Goal: Complete application form

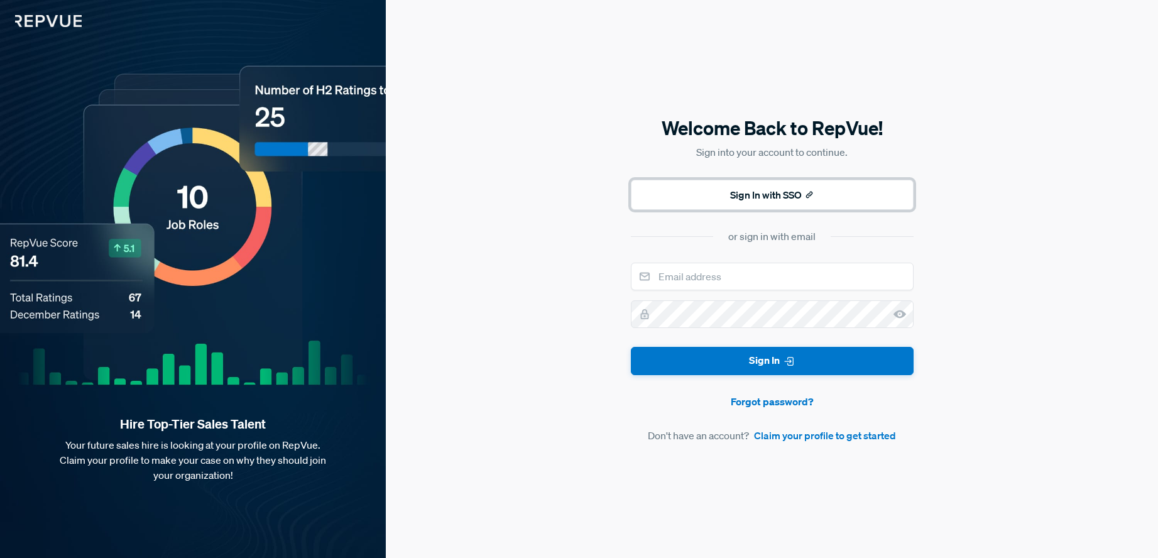
click at [737, 197] on button "Sign In with SSO" at bounding box center [772, 195] width 283 height 30
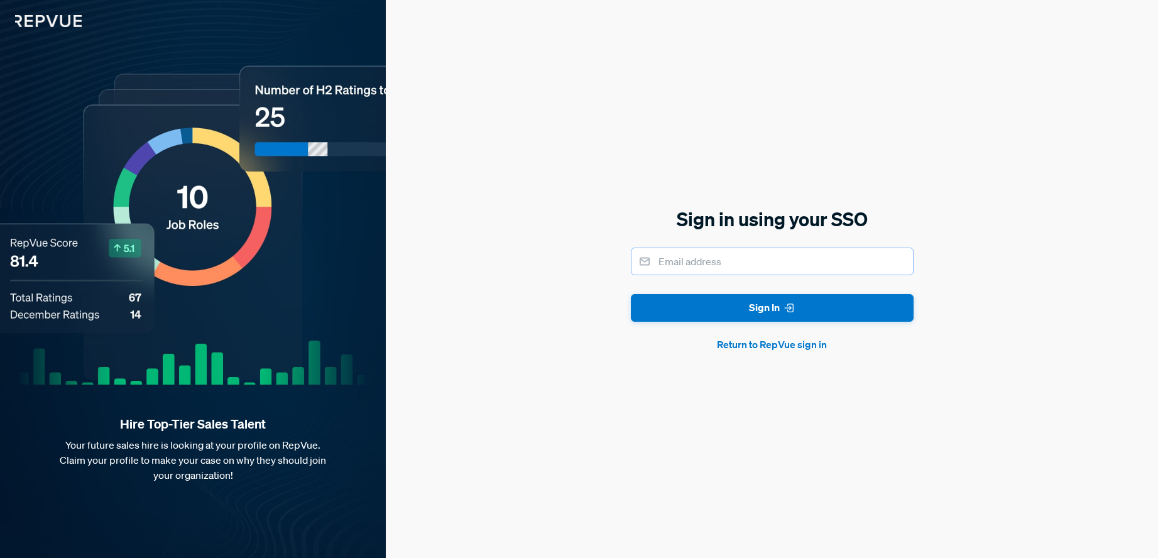
click at [688, 263] on input "email" at bounding box center [772, 261] width 283 height 28
type input "[PERSON_NAME][EMAIL_ADDRESS][PERSON_NAME][DOMAIN_NAME]"
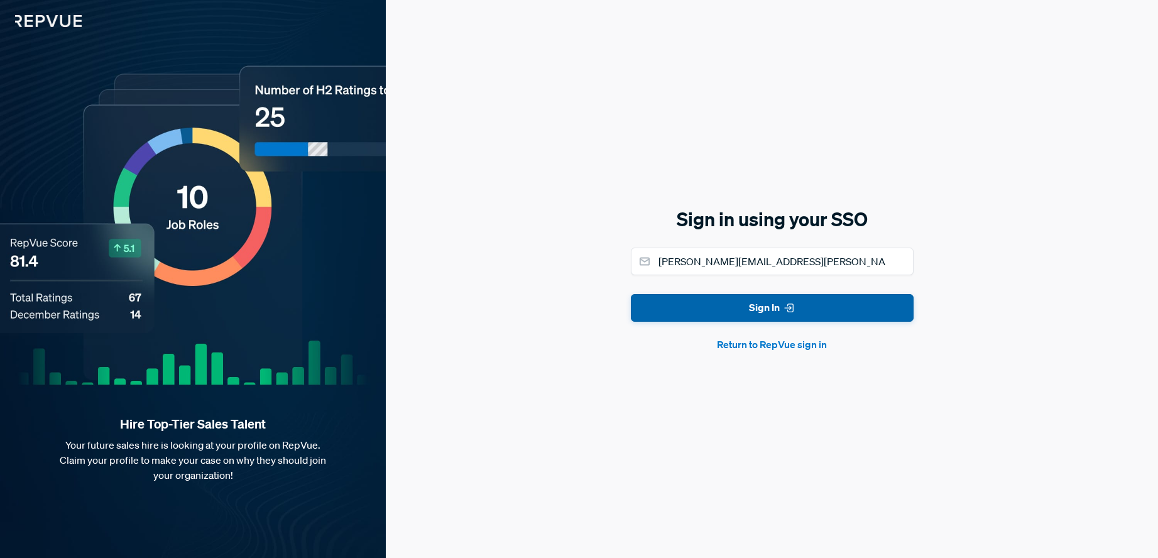
click at [730, 305] on button "Sign In" at bounding box center [772, 308] width 283 height 28
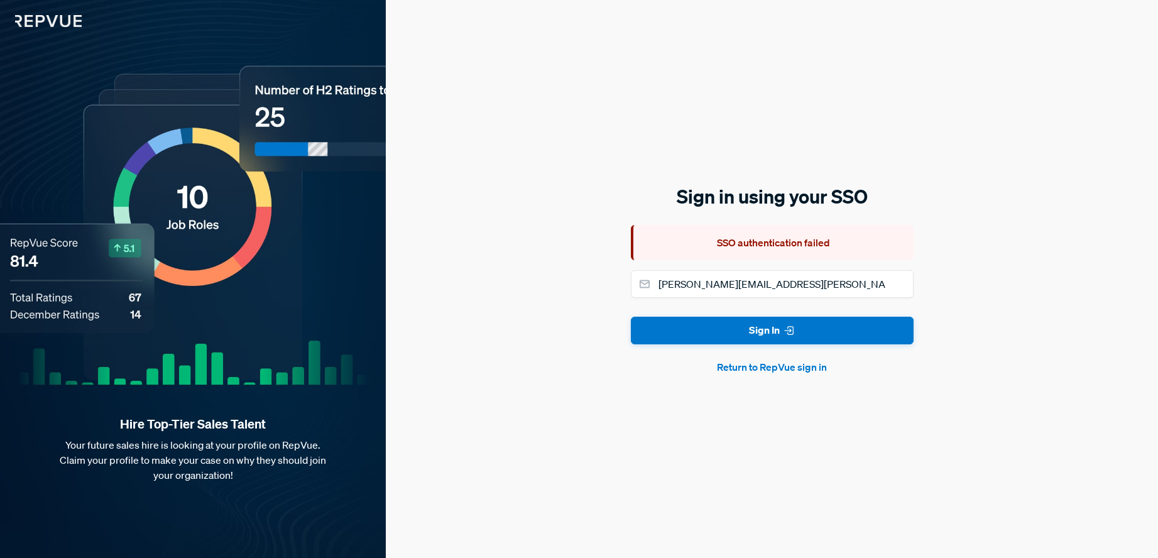
click at [773, 368] on button "Return to RepVue sign in" at bounding box center [772, 366] width 283 height 15
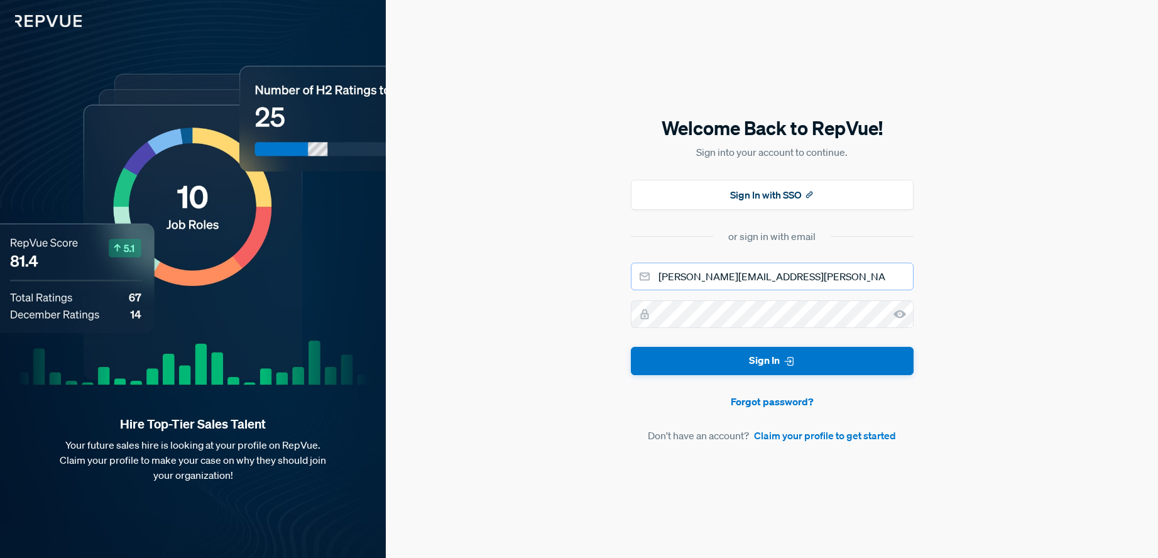
click at [739, 281] on input "[PERSON_NAME][EMAIL_ADDRESS][PERSON_NAME][DOMAIN_NAME]" at bounding box center [772, 277] width 283 height 28
type input "bobm"
click at [1030, 234] on div "Welcome Back to RepVue! Sign into your account to continue. Sign In with SSO or…" at bounding box center [772, 279] width 772 height 558
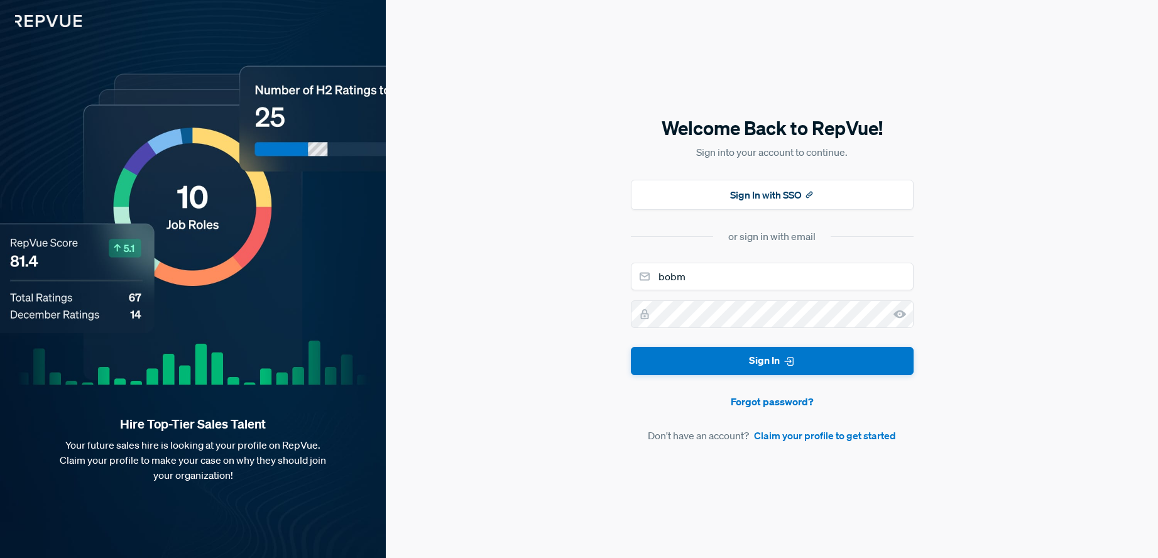
click at [41, 21] on img at bounding box center [41, 13] width 82 height 27
click at [680, 273] on input "email" at bounding box center [772, 277] width 283 height 28
type input "[PERSON_NAME][EMAIL_ADDRESS][PERSON_NAME][DOMAIN_NAME]"
click at [798, 436] on link "Claim your profile to get started" at bounding box center [825, 435] width 142 height 15
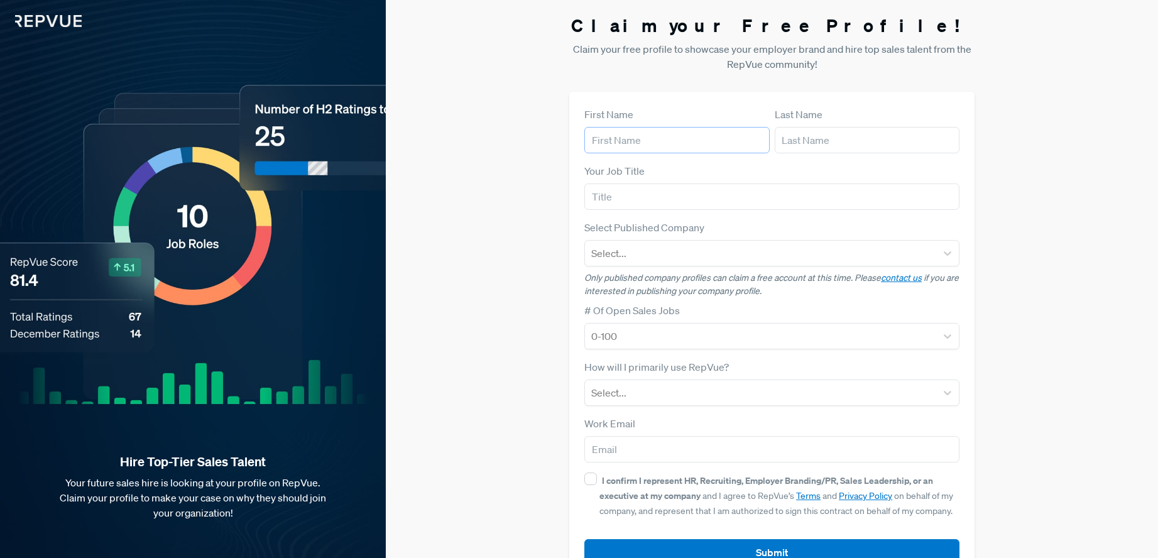
click at [635, 142] on input "text" at bounding box center [676, 140] width 185 height 26
type input "[PERSON_NAME]"
click at [625, 202] on input "text" at bounding box center [771, 196] width 375 height 26
type input "Senior Sales Recruiter"
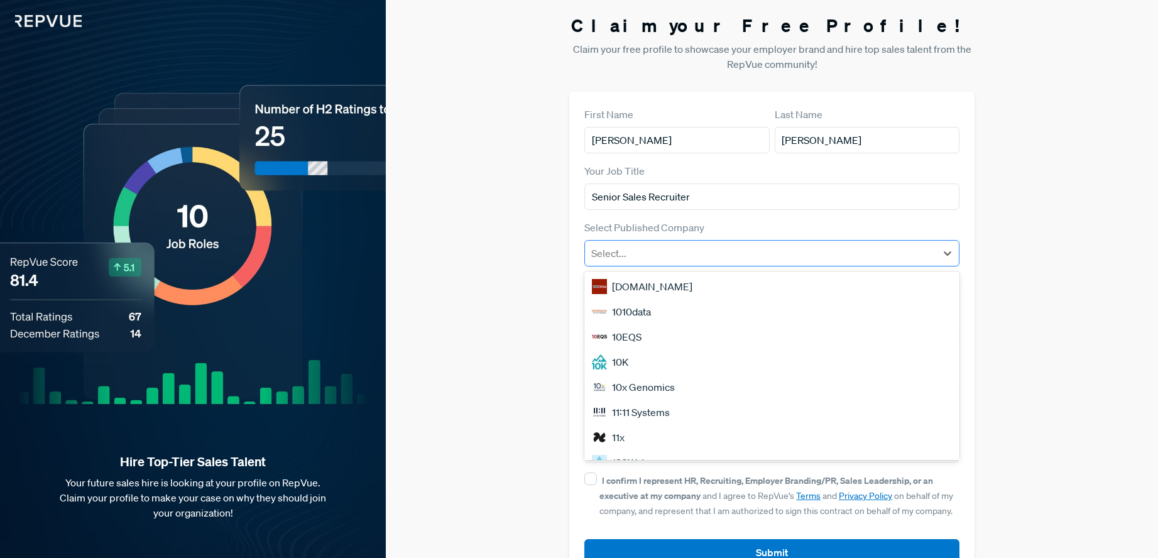
click at [638, 259] on div at bounding box center [760, 253] width 339 height 18
type input "gong"
click at [654, 286] on div "[DOMAIN_NAME]" at bounding box center [771, 286] width 375 height 25
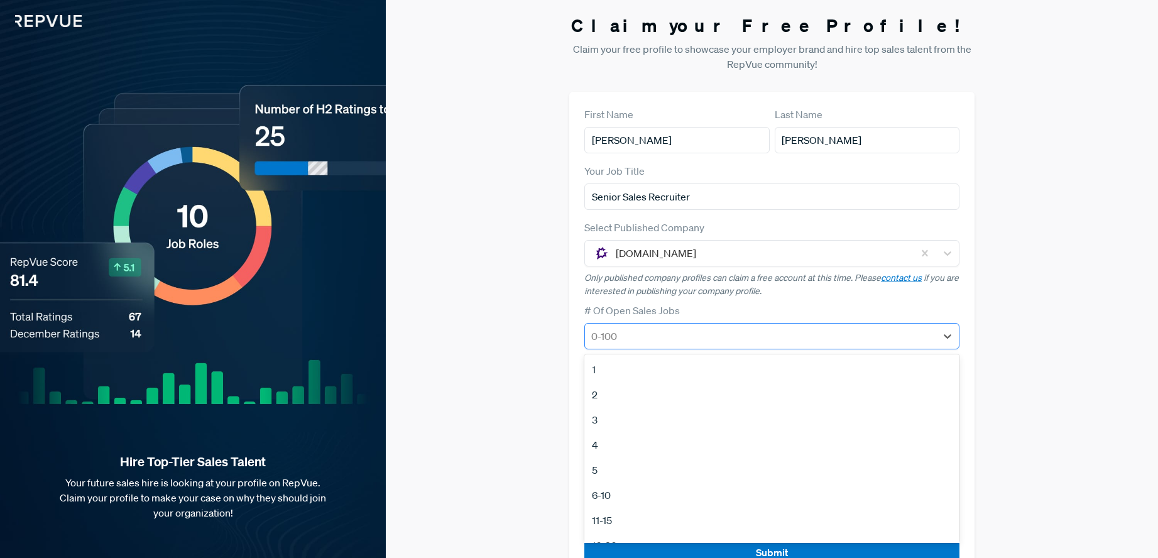
click at [651, 340] on div at bounding box center [760, 336] width 339 height 18
click at [631, 468] on div "11-15" at bounding box center [771, 467] width 375 height 25
click at [670, 332] on div at bounding box center [760, 336] width 339 height 18
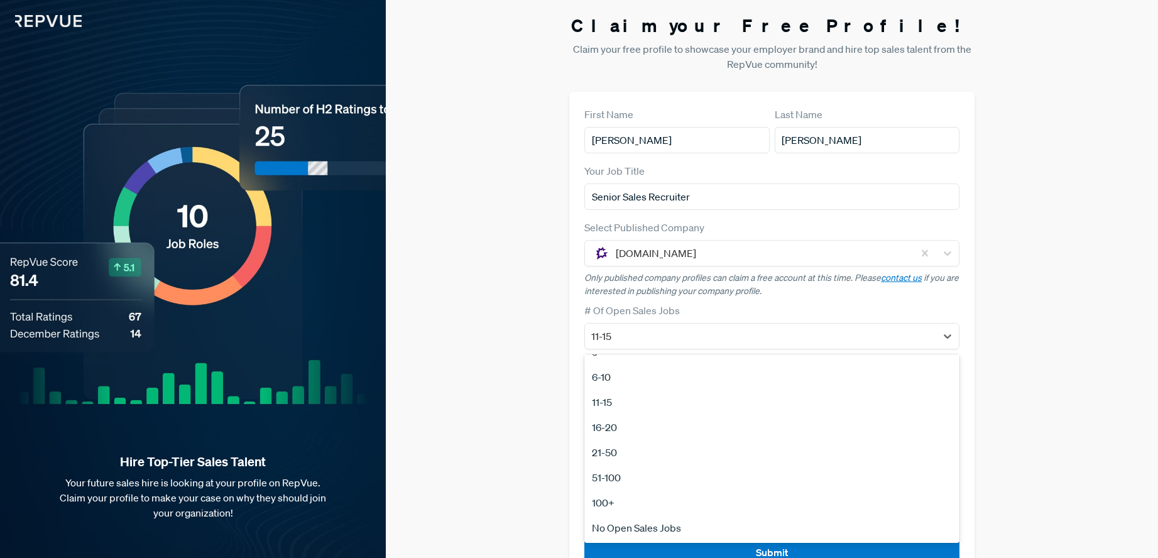
click at [628, 456] on div "21-50" at bounding box center [771, 452] width 375 height 25
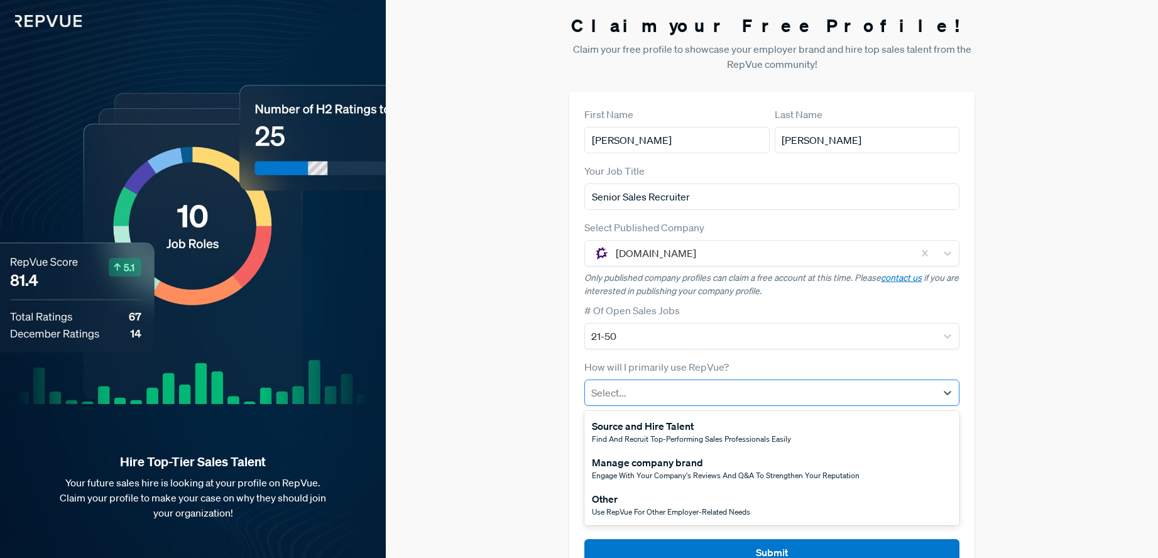
click at [655, 393] on div at bounding box center [760, 393] width 339 height 18
click at [680, 433] on span "Find and recruit top-performing sales professionals easily" at bounding box center [691, 438] width 199 height 11
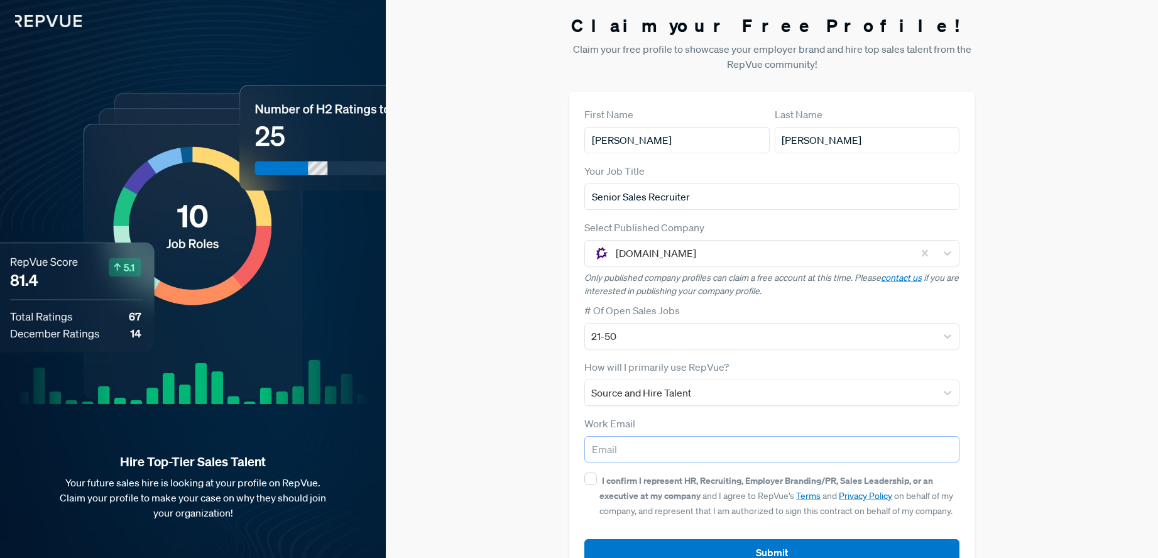
click at [678, 453] on input "email" at bounding box center [771, 449] width 375 height 26
type input "[PERSON_NAME][EMAIL_ADDRESS][PERSON_NAME][DOMAIN_NAME]"
click at [599, 480] on div "I confirm I represent HR, Recruiting, Employer Branding/PR, Sales Leadership, o…" at bounding box center [779, 494] width 360 height 45
click at [597, 480] on input "I confirm I represent HR, Recruiting, Employer Branding/PR, Sales Leadership, o…" at bounding box center [590, 478] width 13 height 13
checkbox input "true"
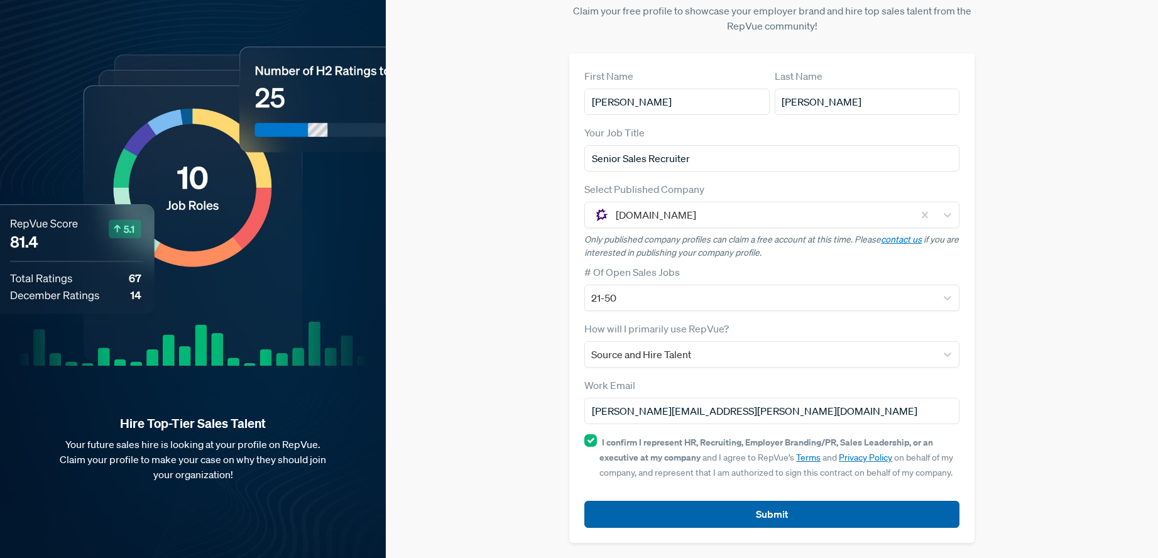
click at [754, 516] on button "Submit" at bounding box center [771, 514] width 375 height 27
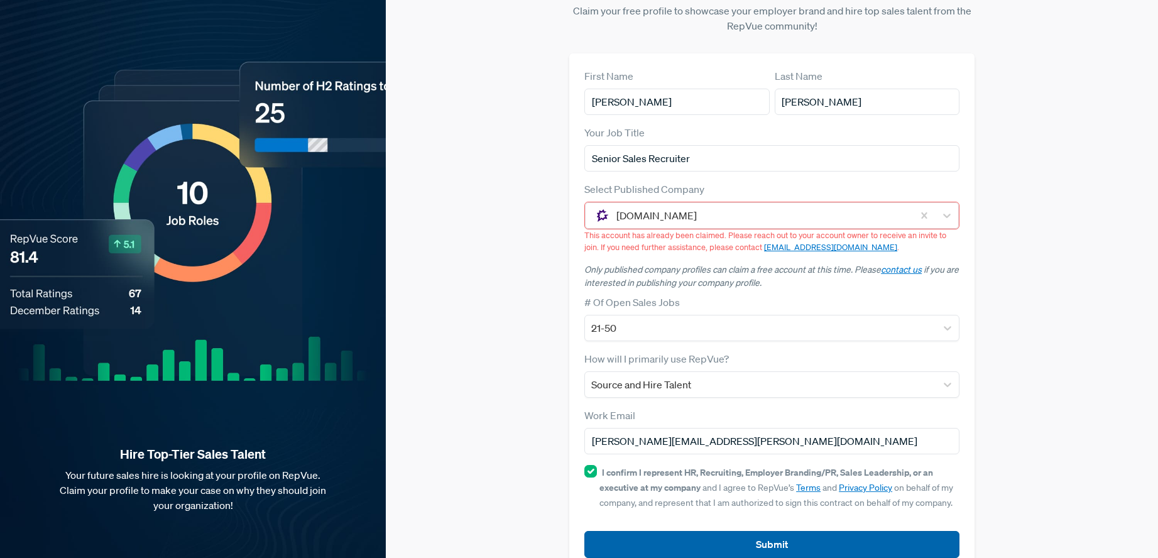
scroll to position [68, 0]
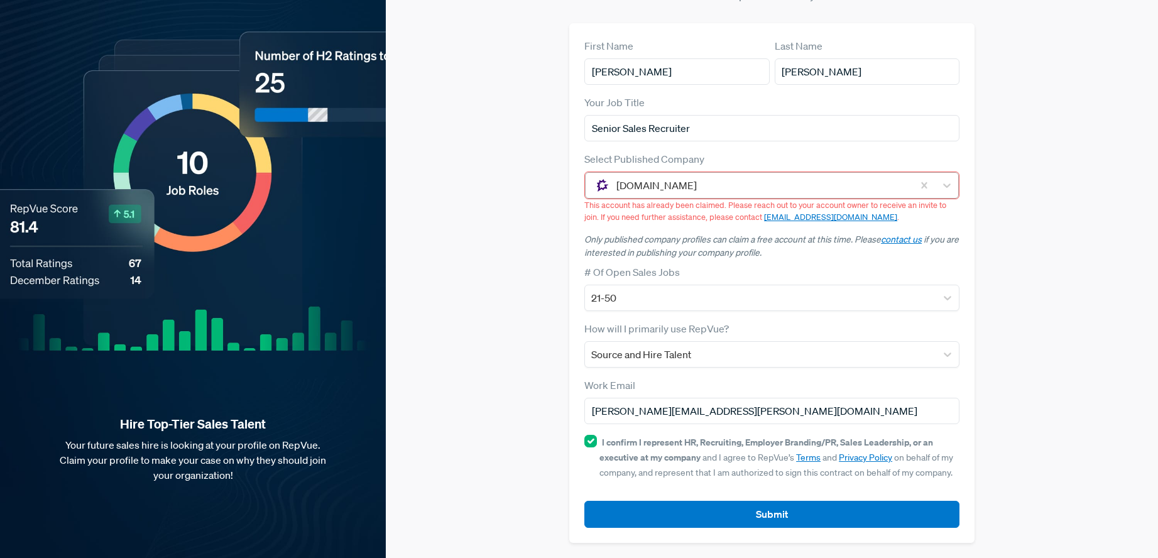
click at [665, 183] on div at bounding box center [761, 186] width 290 height 18
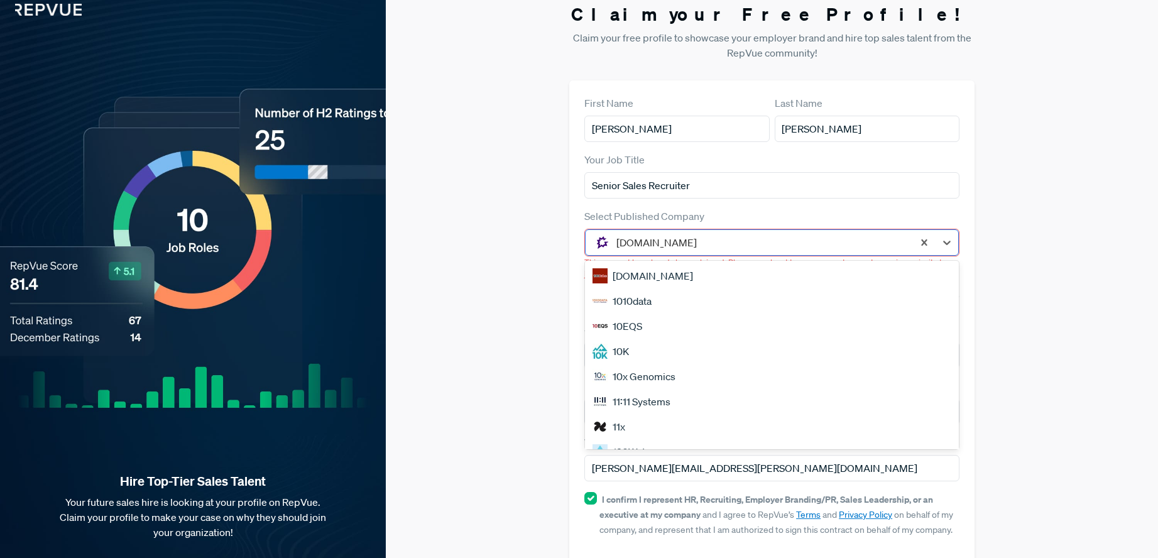
scroll to position [0, 0]
